Goal: Find specific page/section: Find specific page/section

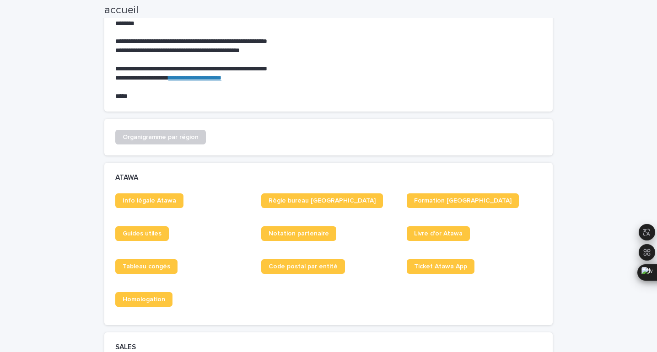
scroll to position [236, 0]
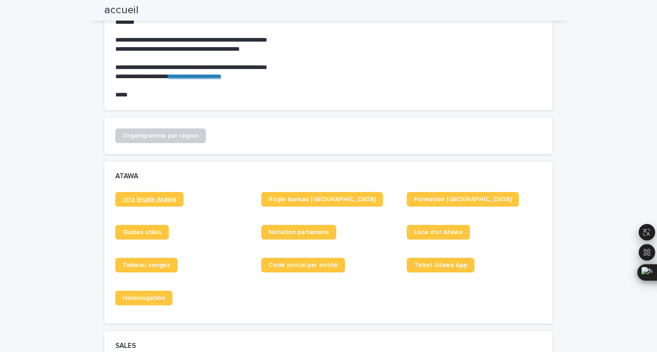
click at [153, 199] on span "Info légale Atawa" at bounding box center [150, 199] width 54 height 6
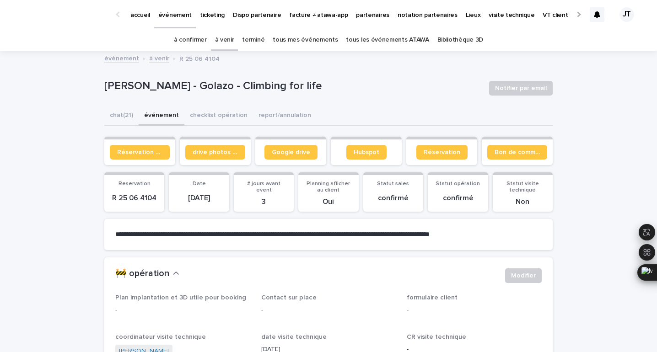
click at [234, 43] on link "à venir" at bounding box center [224, 40] width 19 height 22
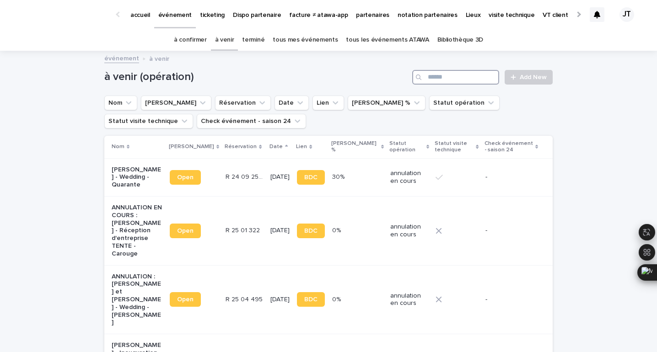
click at [475, 78] on input "Search" at bounding box center [455, 77] width 87 height 15
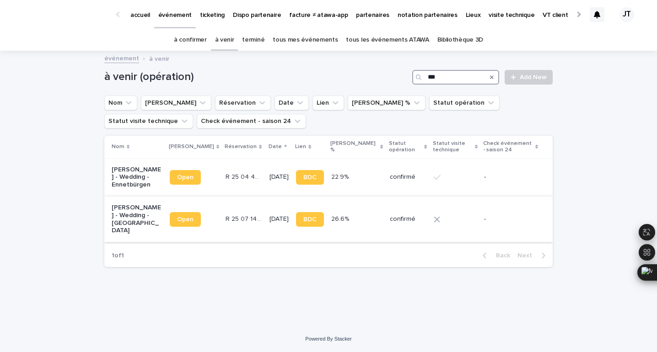
type input "***"
click at [238, 222] on div "R 25 07 1475 R 25 07 1475" at bounding box center [244, 219] width 37 height 15
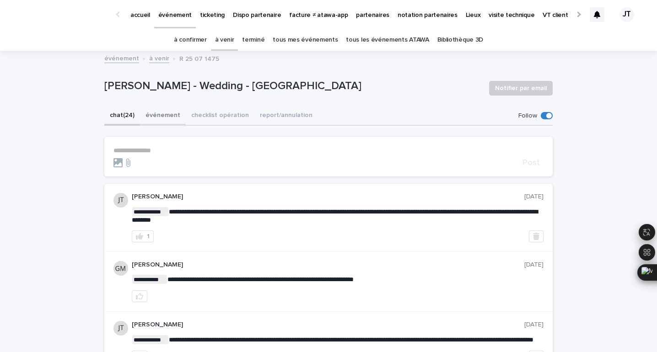
click at [166, 121] on button "événement" at bounding box center [163, 116] width 46 height 19
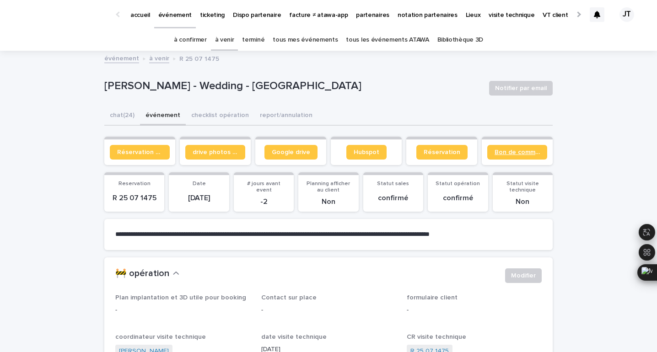
click at [508, 154] on span "Bon de commande" at bounding box center [517, 152] width 45 height 6
drag, startPoint x: 188, startPoint y: 86, endPoint x: 101, endPoint y: 79, distance: 87.2
click at [525, 147] on link "Bon de commande" at bounding box center [518, 152] width 60 height 15
click at [184, 85] on p "[PERSON_NAME] - Wedding - [GEOGRAPHIC_DATA]" at bounding box center [293, 86] width 378 height 13
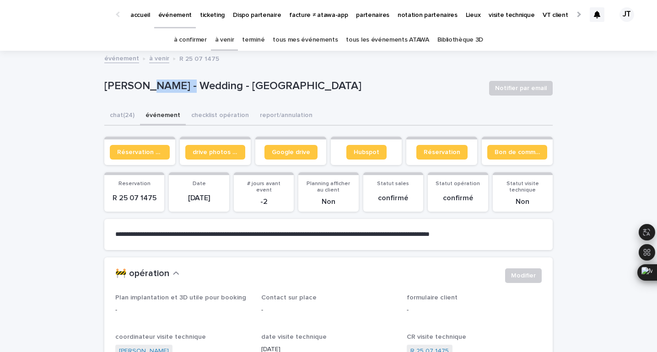
click at [184, 85] on p "[PERSON_NAME] - Wedding - [GEOGRAPHIC_DATA]" at bounding box center [293, 86] width 378 height 13
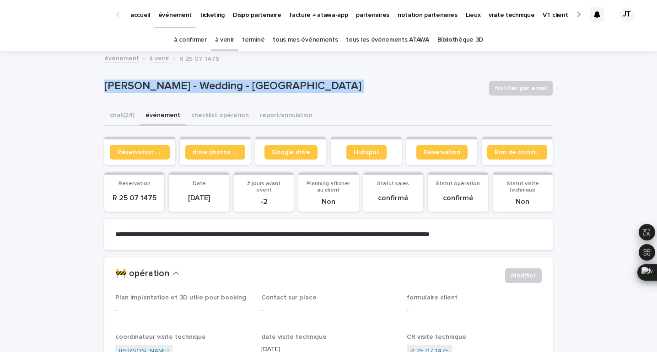
click at [184, 85] on p "[PERSON_NAME] - Wedding - [GEOGRAPHIC_DATA]" at bounding box center [293, 86] width 378 height 13
click at [146, 87] on p "[PERSON_NAME] - Wedding - [GEOGRAPHIC_DATA]" at bounding box center [293, 86] width 378 height 13
drag, startPoint x: 190, startPoint y: 89, endPoint x: 92, endPoint y: 89, distance: 97.0
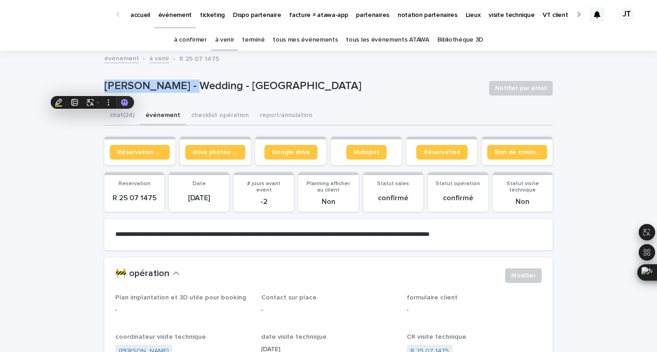
copy p "[PERSON_NAME]"
click at [510, 157] on link "Bon de commande" at bounding box center [518, 152] width 60 height 15
